Goal: Task Accomplishment & Management: Use online tool/utility

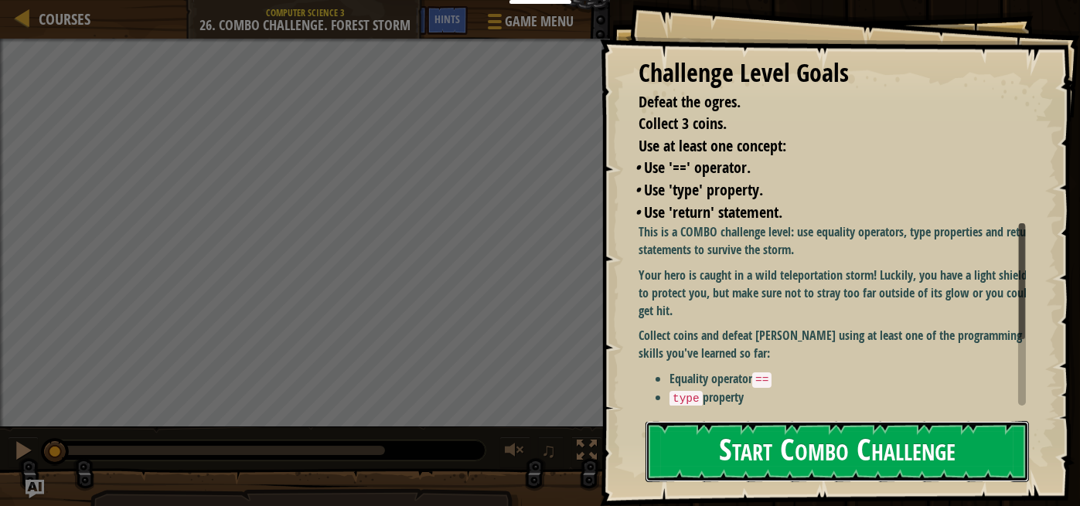
click at [790, 440] on button "Start Combo Challenge" at bounding box center [838, 451] width 384 height 61
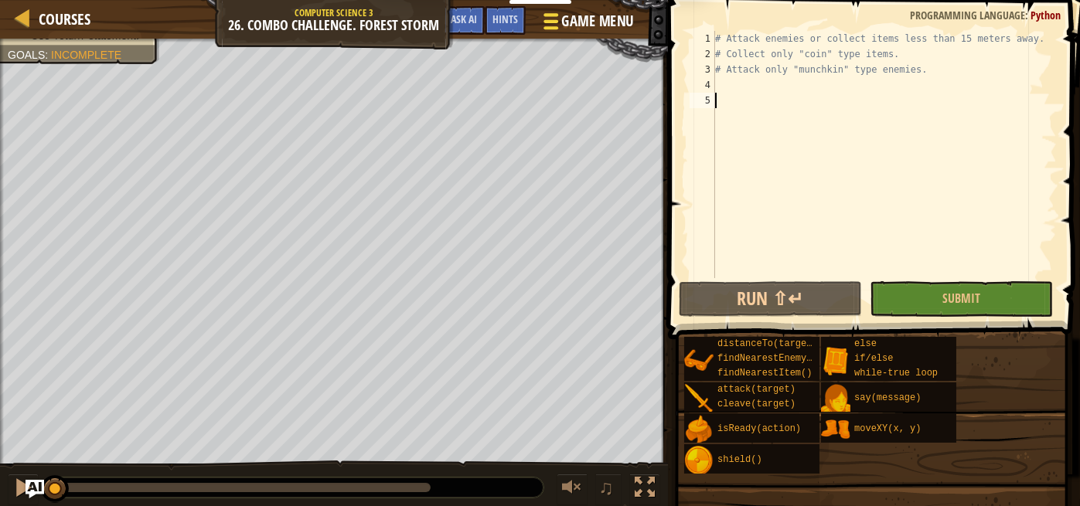
click at [588, 16] on span "Game Menu" at bounding box center [597, 21] width 72 height 21
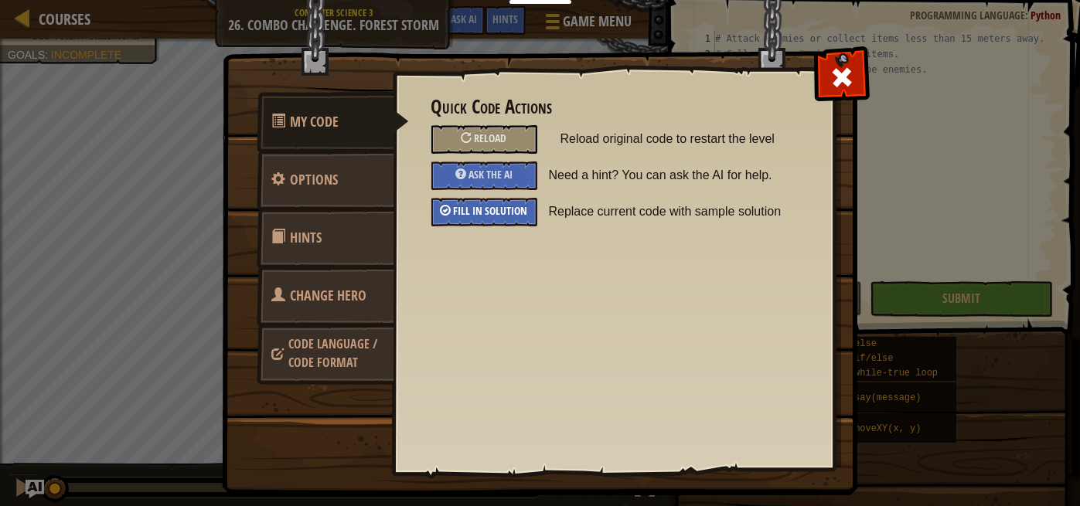
click at [509, 214] on span "Fill in solution" at bounding box center [491, 210] width 74 height 15
click at [843, 73] on span at bounding box center [842, 77] width 25 height 25
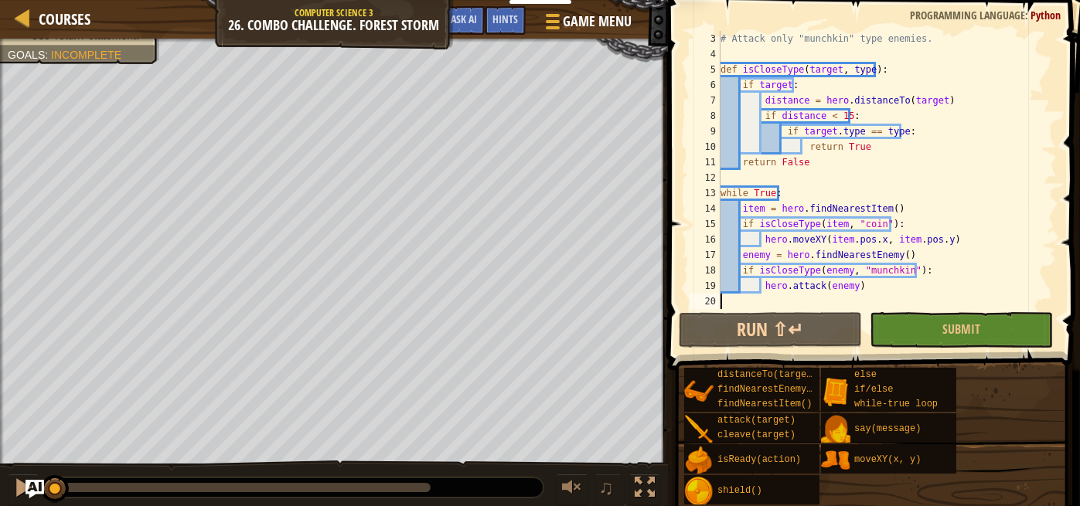
scroll to position [31, 0]
